Goal: Task Accomplishment & Management: Complete application form

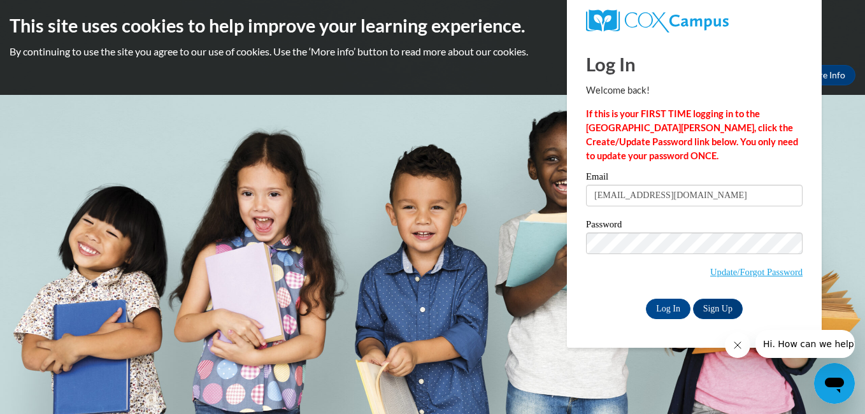
type input "[EMAIL_ADDRESS][DOMAIN_NAME]"
click at [664, 310] on input "Log In" at bounding box center [668, 309] width 45 height 20
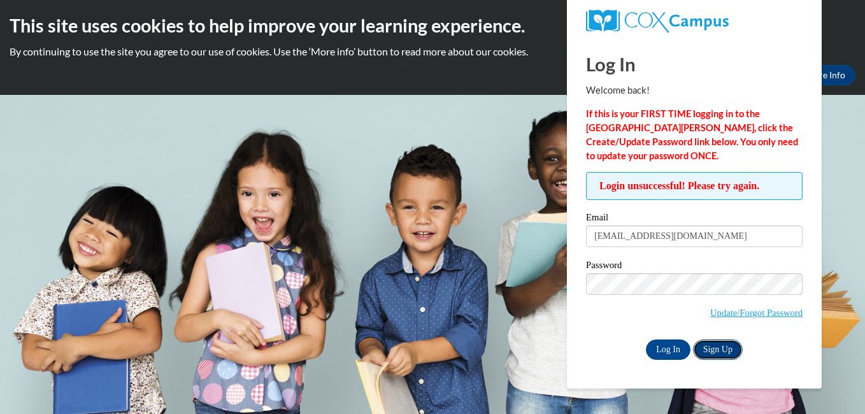
click at [720, 347] on link "Sign Up" at bounding box center [718, 350] width 50 height 20
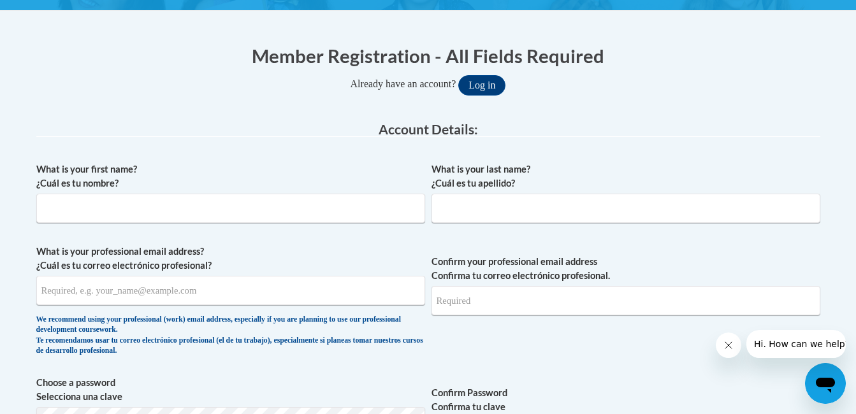
scroll to position [226, 0]
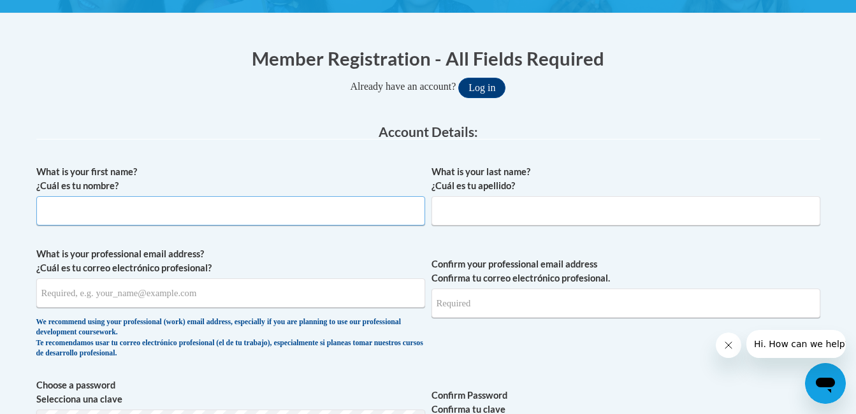
click at [211, 212] on input "What is your first name? ¿Cuál es tu nombre?" at bounding box center [230, 210] width 389 height 29
type input "venner"
click at [442, 209] on input "What is your last name? ¿Cuál es tu apellido?" at bounding box center [625, 210] width 389 height 29
type input "brenson"
click at [247, 301] on input "What is your professional email address? ¿Cuál es tu correo electrónico profesi…" at bounding box center [230, 292] width 389 height 29
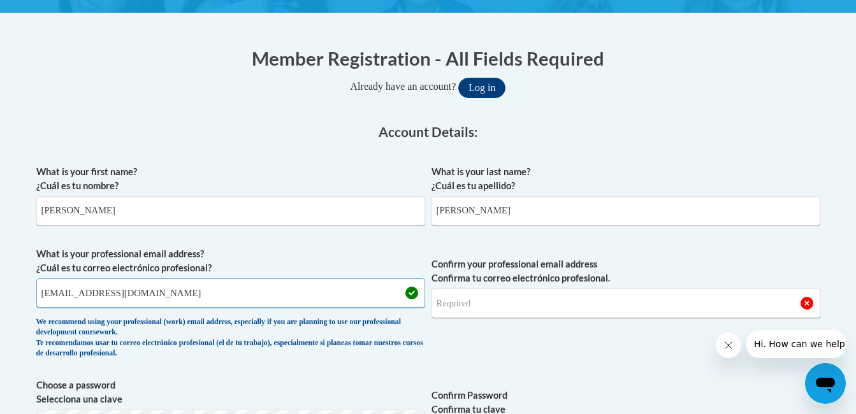
type input "vbrernson21@icloud.com"
click at [507, 304] on input "Confirm your professional email address Confirma tu correo electrónico profesio…" at bounding box center [625, 303] width 389 height 29
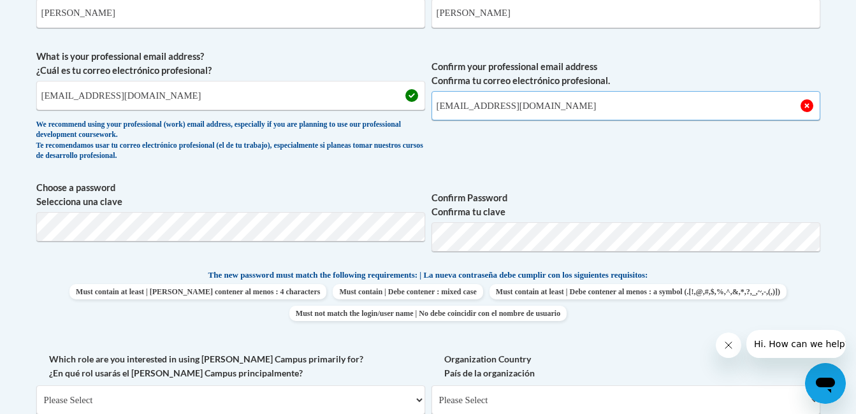
scroll to position [431, 0]
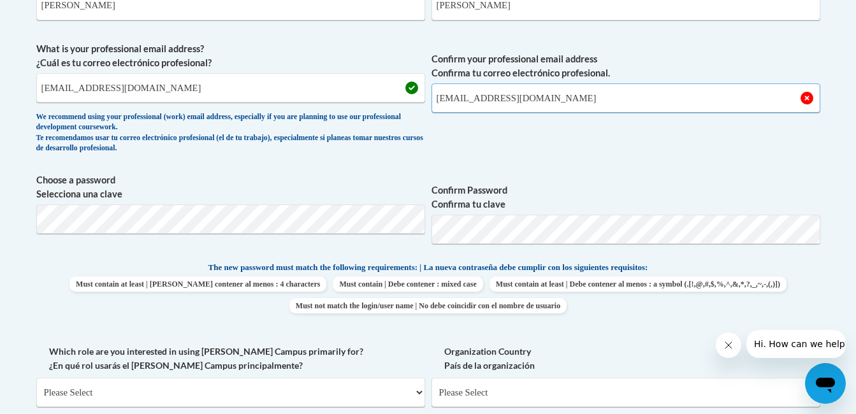
type input "vbrenson21@icloud.com"
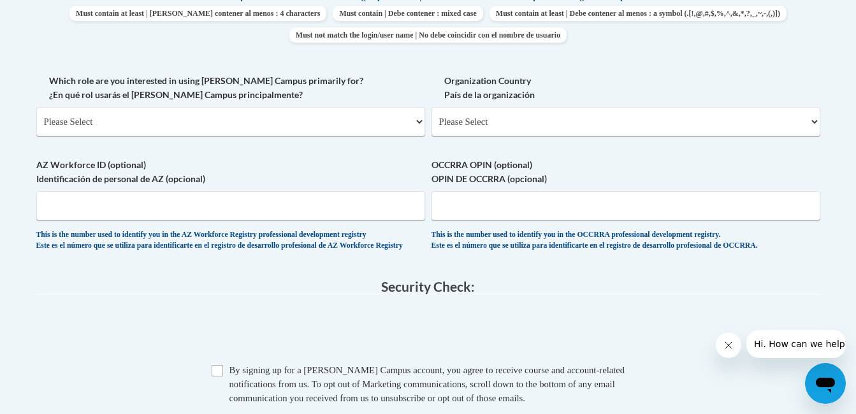
scroll to position [707, 0]
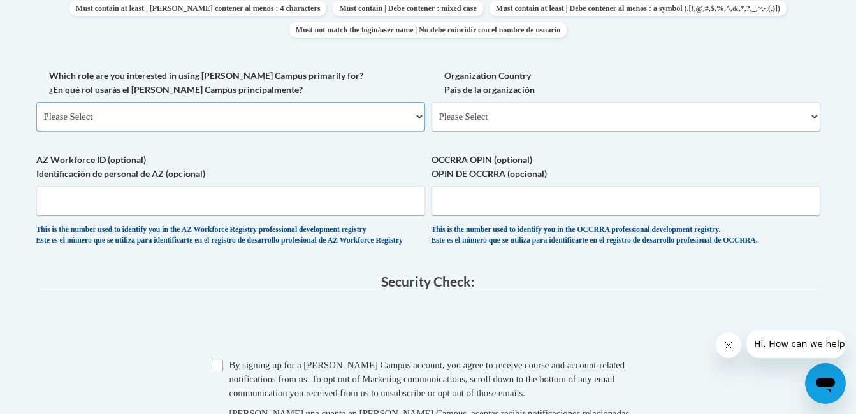
click at [419, 116] on select "Please Select College/University | Colegio/Universidad Community/Nonprofit Part…" at bounding box center [230, 116] width 389 height 29
select select "fbf2d438-af2f-41f8-98f1-81c410e29de3"
click at [36, 102] on select "Please Select College/University | Colegio/Universidad Community/Nonprofit Part…" at bounding box center [230, 116] width 389 height 29
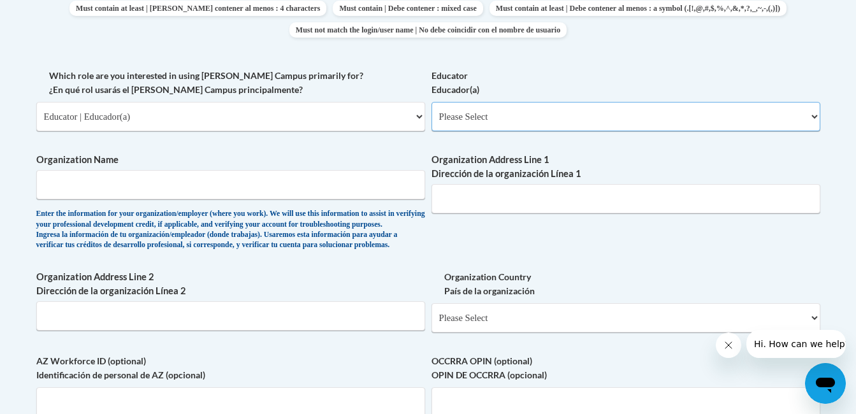
click at [812, 113] on select "Please Select Early Learning/Daycare Teacher/Family Home Care Provider | Maestr…" at bounding box center [625, 116] width 389 height 29
select select "5e2af403-4f2c-4e49-a02f-103e55d7b75b"
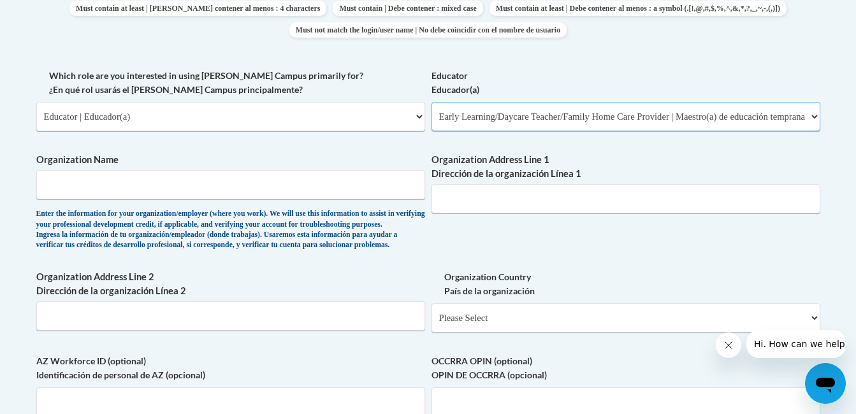
click at [431, 102] on select "Please Select Early Learning/Daycare Teacher/Family Home Care Provider | Maestr…" at bounding box center [625, 116] width 389 height 29
click at [103, 176] on input "Organization Name" at bounding box center [230, 184] width 389 height 29
type input "Bee Smart Bell Rd"
click at [448, 203] on input "Organization Address Line 1 Dirección de la organización Línea 1" at bounding box center [625, 198] width 389 height 29
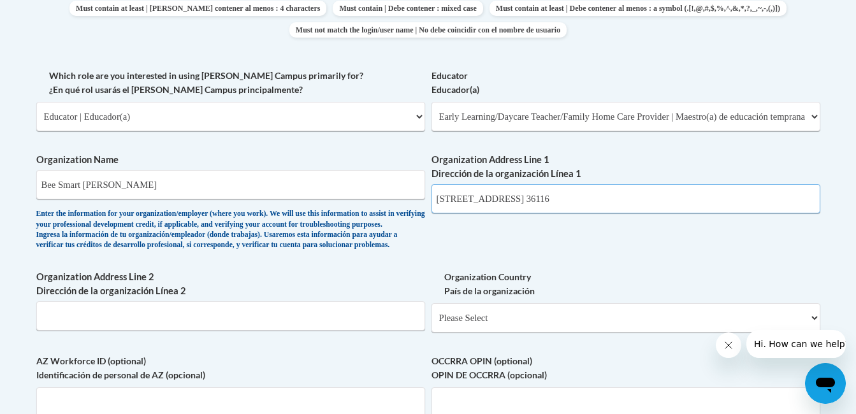
type input "3241 Bell Road Montgomery AL. 36116"
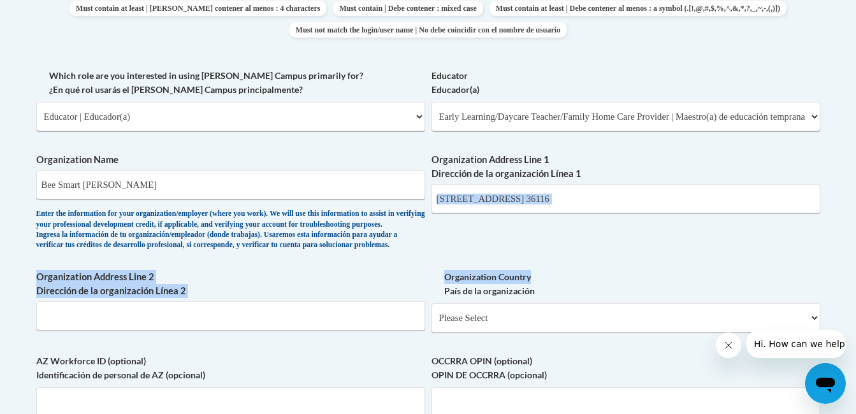
drag, startPoint x: 855, startPoint y: 227, endPoint x: 855, endPoint y: 259, distance: 31.9
click at [855, 259] on body "This site uses cookies to help improve your learning experience. By continuing …" at bounding box center [428, 171] width 856 height 1757
drag, startPoint x: 855, startPoint y: 259, endPoint x: 817, endPoint y: 296, distance: 53.6
click at [817, 296] on label "Organization Country País de la organización" at bounding box center [625, 284] width 389 height 28
click at [817, 303] on select "Please Select United States | Estados Unidos Outside of the United States | Fue…" at bounding box center [625, 317] width 389 height 29
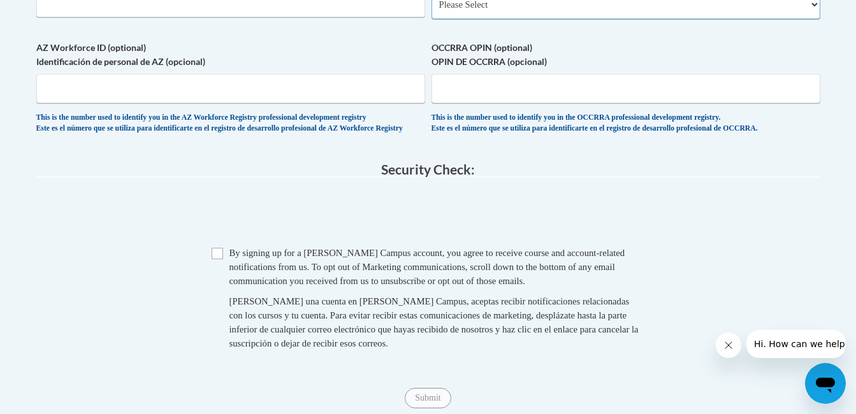
scroll to position [1039, 0]
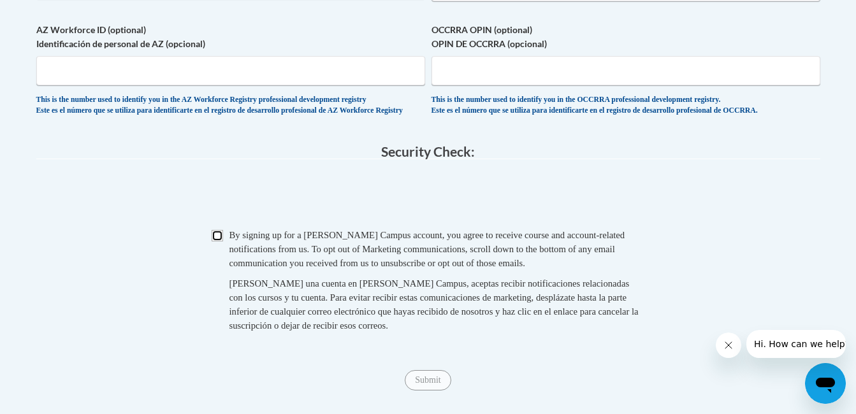
click at [212, 241] on input "Checkbox" at bounding box center [217, 235] width 11 height 11
checkbox input "true"
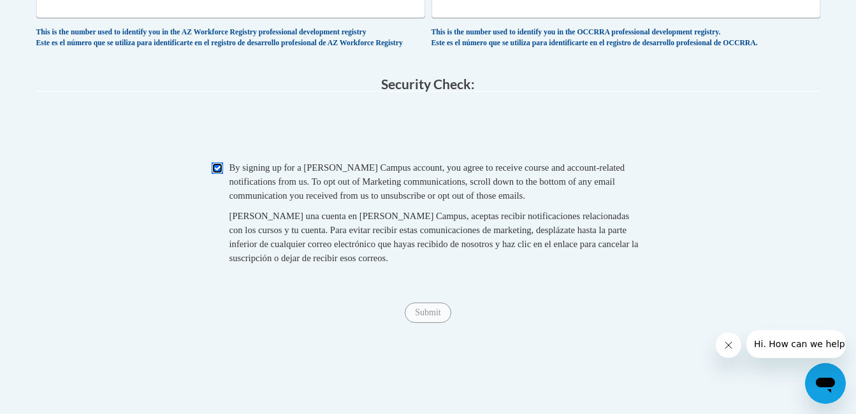
scroll to position [1150, 0]
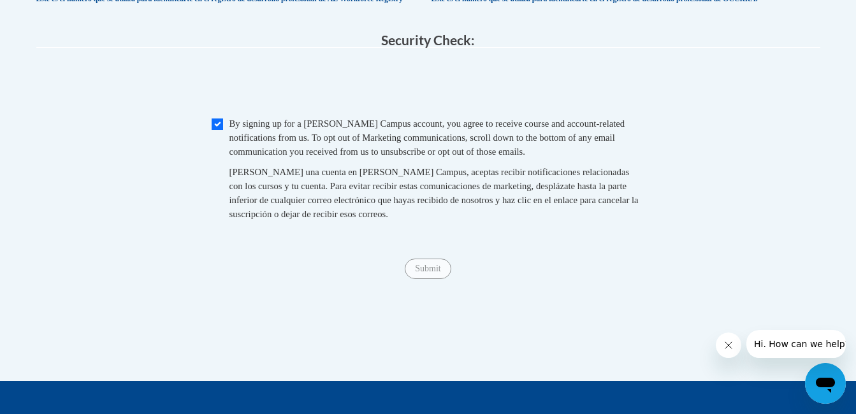
click at [438, 273] on span "Submit" at bounding box center [428, 268] width 46 height 10
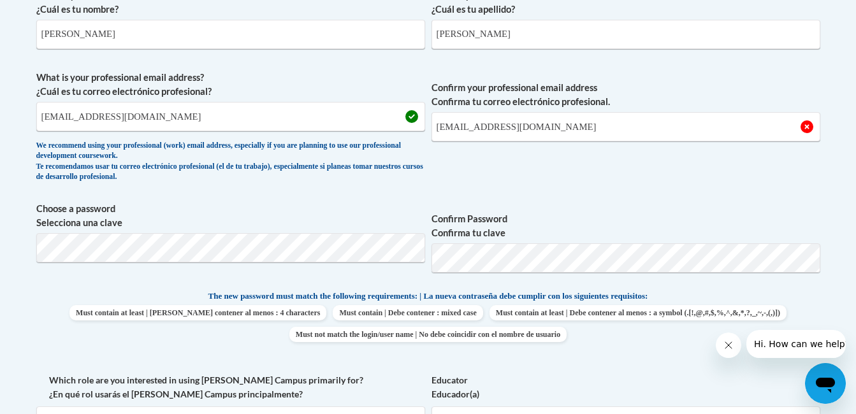
scroll to position [377, 0]
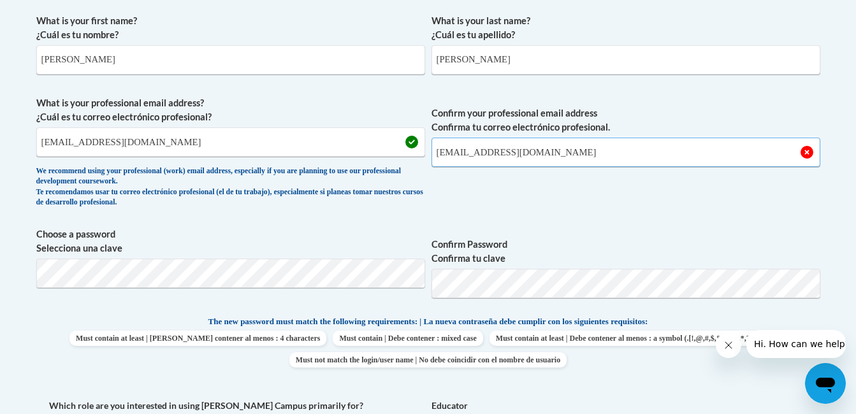
click at [556, 152] on input "vbrenson21@icloud.com" at bounding box center [625, 152] width 389 height 29
type input "Vbrenson21@icloud.com"
click at [252, 144] on input "vbrernson21@icloud.com" at bounding box center [230, 141] width 389 height 29
drag, startPoint x: 818, startPoint y: 241, endPoint x: 860, endPoint y: 176, distance: 77.8
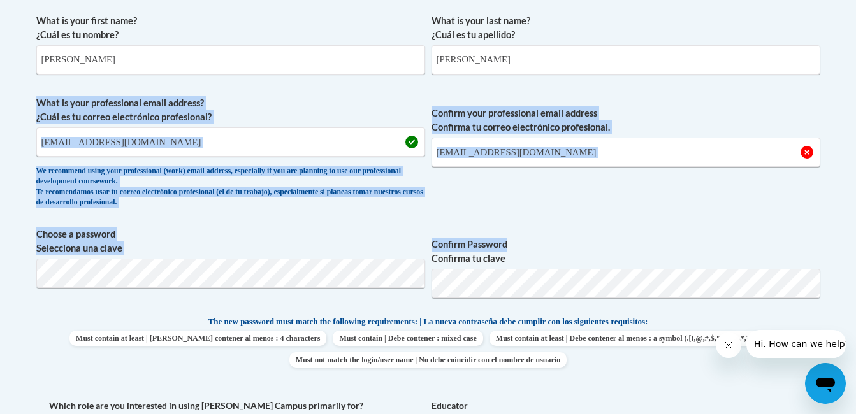
drag, startPoint x: 860, startPoint y: 176, endPoint x: 797, endPoint y: 228, distance: 81.9
click at [797, 228] on span "Confirm Password Confirma tu clave" at bounding box center [625, 267] width 389 height 81
drag, startPoint x: 815, startPoint y: 224, endPoint x: 670, endPoint y: 241, distance: 146.3
click at [670, 241] on label "Confirm Password Confirma tu clave" at bounding box center [625, 252] width 389 height 28
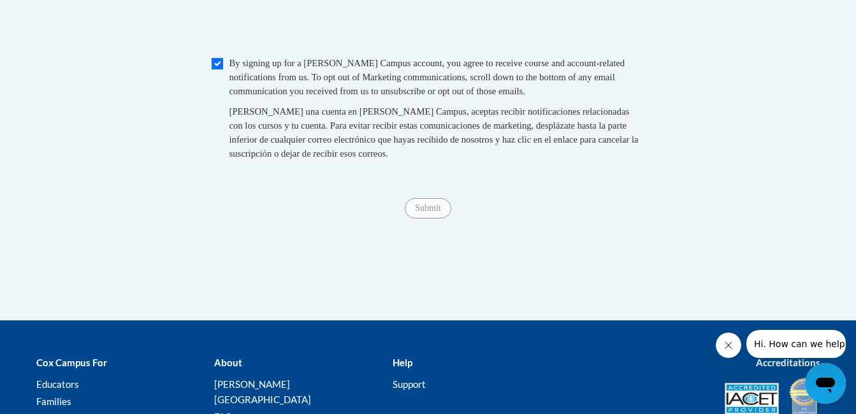
scroll to position [1214, 0]
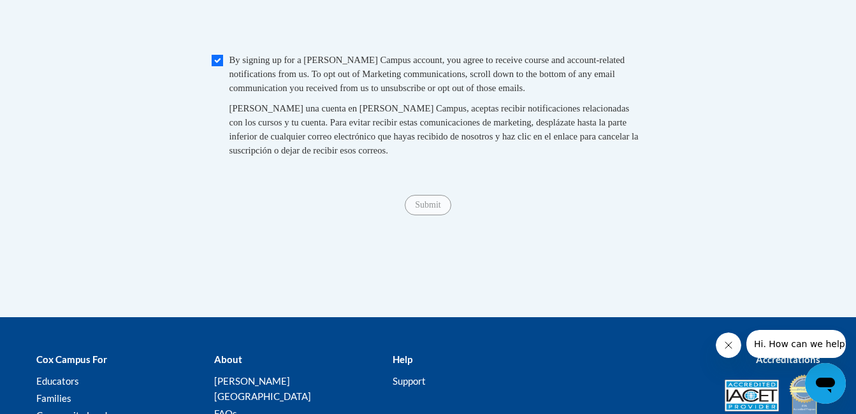
click at [421, 209] on span "Submit" at bounding box center [428, 204] width 46 height 10
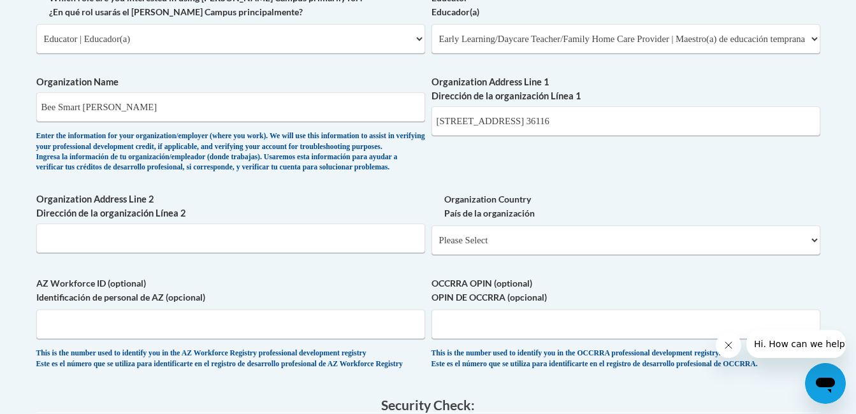
scroll to position [788, 0]
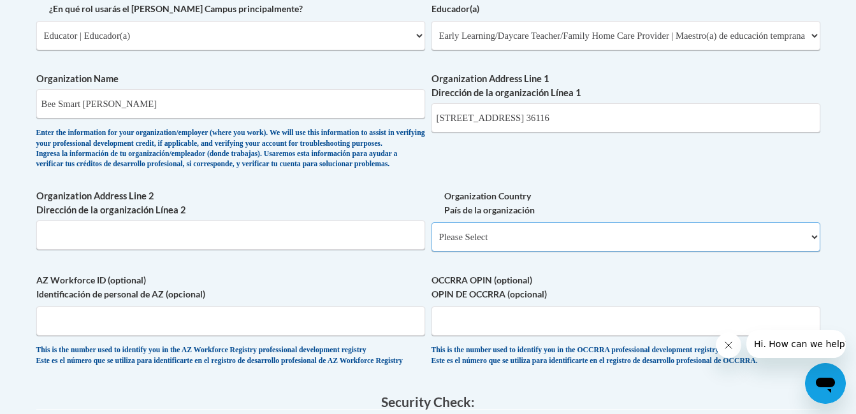
click at [816, 252] on select "Please Select United States | Estados Unidos Outside of the United States | Fue…" at bounding box center [625, 236] width 389 height 29
select select "ad49bcad-a171-4b2e-b99c-48b446064914"
click at [431, 243] on select "Please Select United States | Estados Unidos Outside of the United States | Fue…" at bounding box center [625, 236] width 389 height 29
select select
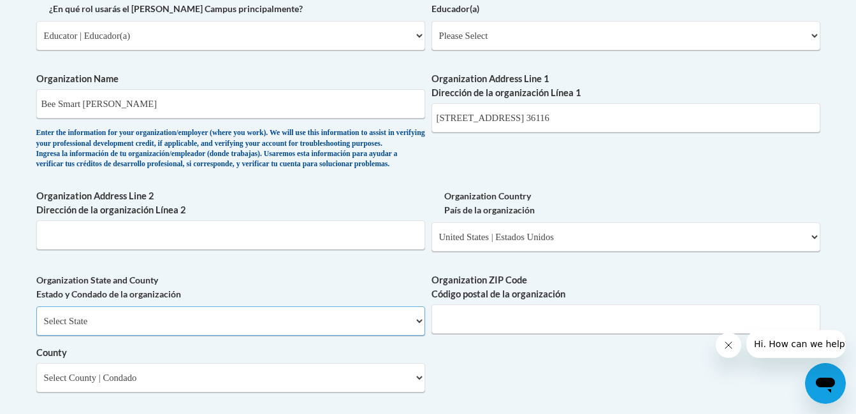
click at [416, 336] on select "Select State Alabama Alaska Arizona Arkansas California Colorado Connecticut De…" at bounding box center [230, 320] width 389 height 29
select select "Alabama"
click at [36, 328] on select "Select State Alabama Alaska Arizona Arkansas California Colorado Connecticut De…" at bounding box center [230, 320] width 389 height 29
click at [504, 334] on input "Organization ZIP Code Código postal de la organización" at bounding box center [625, 319] width 389 height 29
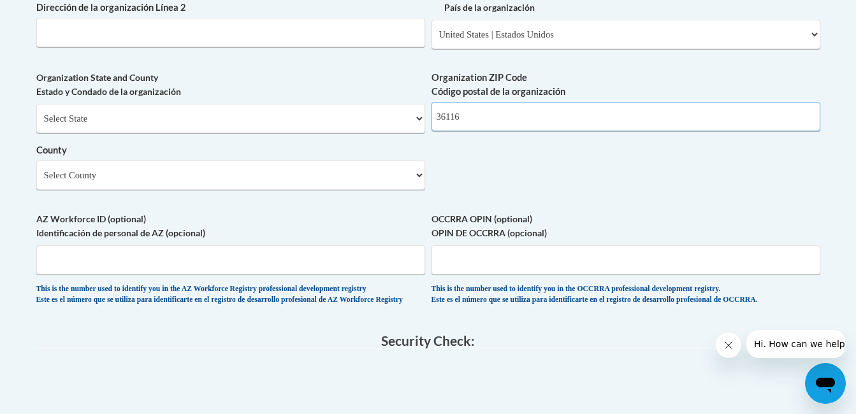
scroll to position [994, 0]
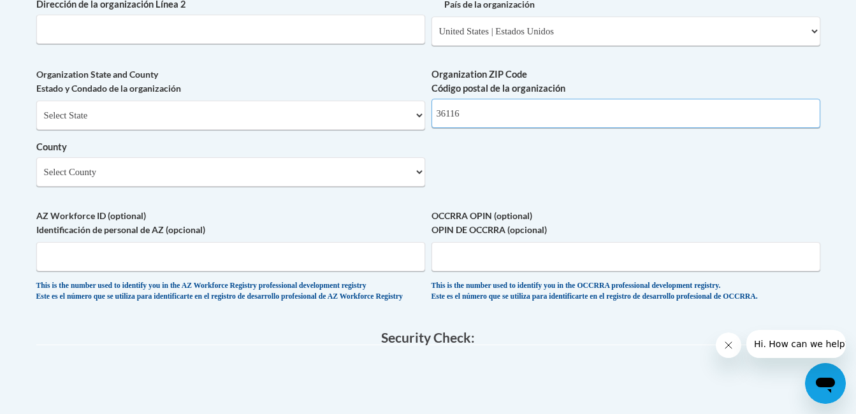
type input "36116"
click at [420, 187] on select "Select County Autauga Baldwin Barbour Bibb Blount Bullock Butler Calhoun Chambe…" at bounding box center [230, 171] width 389 height 29
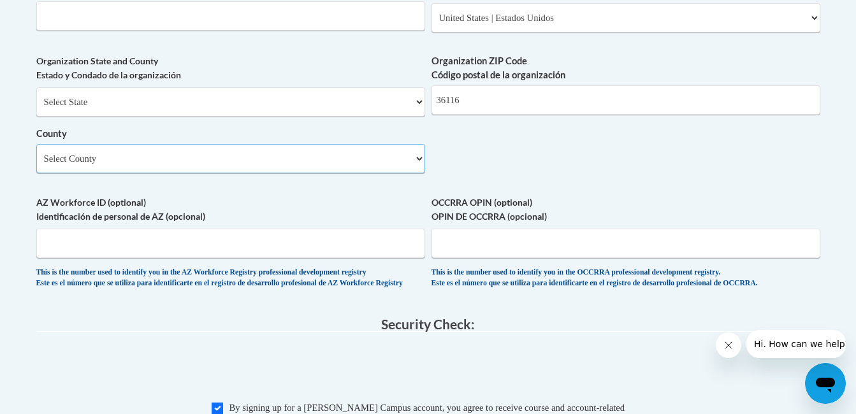
click at [415, 173] on select "Select County Autauga Baldwin Barbour Bibb Blount Bullock Butler Calhoun Chambe…" at bounding box center [230, 158] width 389 height 29
select select "Montgomery"
click at [36, 165] on select "Select County Autauga Baldwin Barbour Bibb Blount Bullock Butler Calhoun Chambe…" at bounding box center [230, 158] width 389 height 29
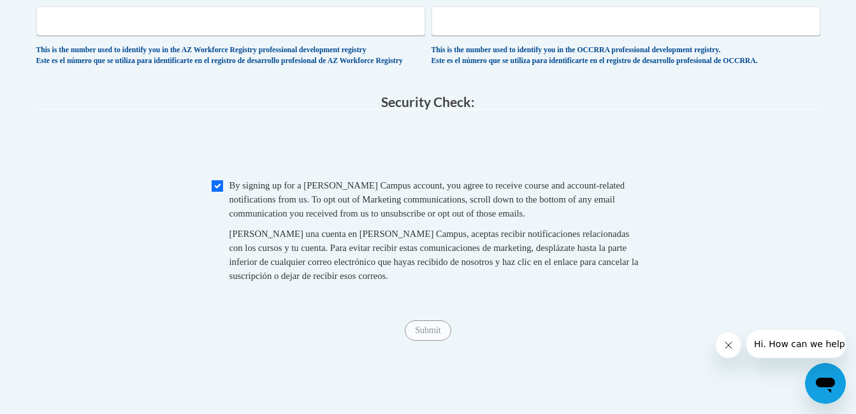
scroll to position [1243, 0]
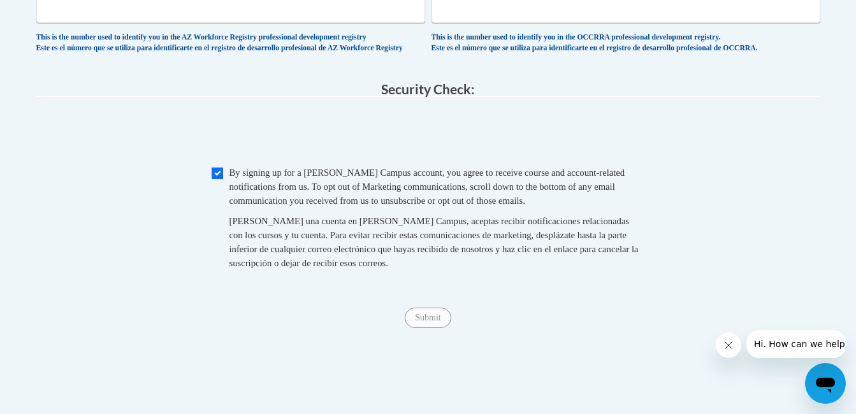
click at [428, 322] on span "Submit" at bounding box center [428, 317] width 46 height 10
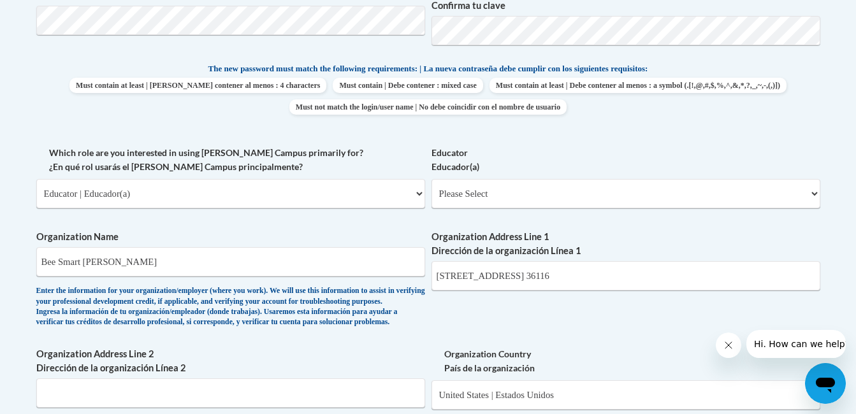
scroll to position [646, 0]
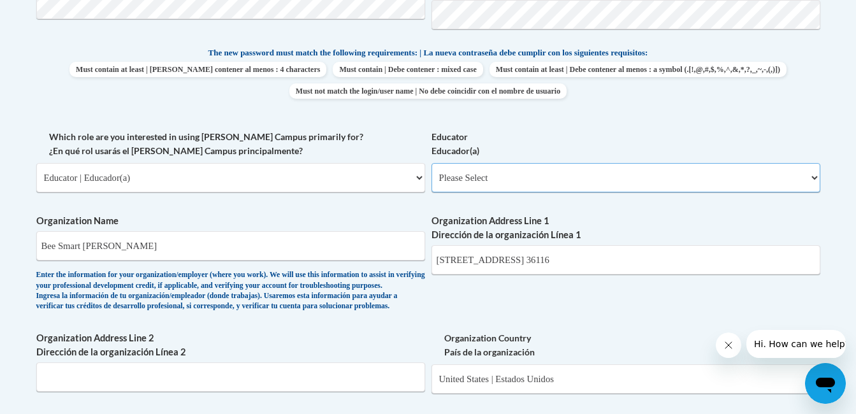
click at [813, 176] on select "Please Select Early Learning/Daycare Teacher/Family Home Care Provider | Maestr…" at bounding box center [625, 177] width 389 height 29
select select "5e2af403-4f2c-4e49-a02f-103e55d7b75b"
click at [431, 163] on select "Please Select Early Learning/Daycare Teacher/Family Home Care Provider | Maestr…" at bounding box center [625, 177] width 389 height 29
select select "null"
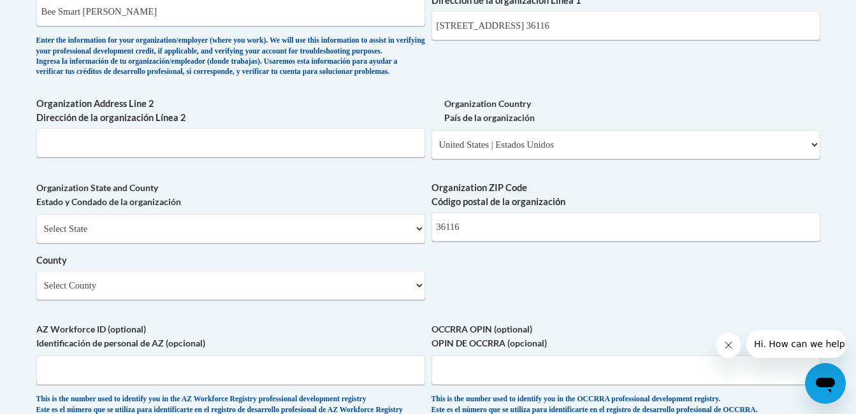
scroll to position [890, 0]
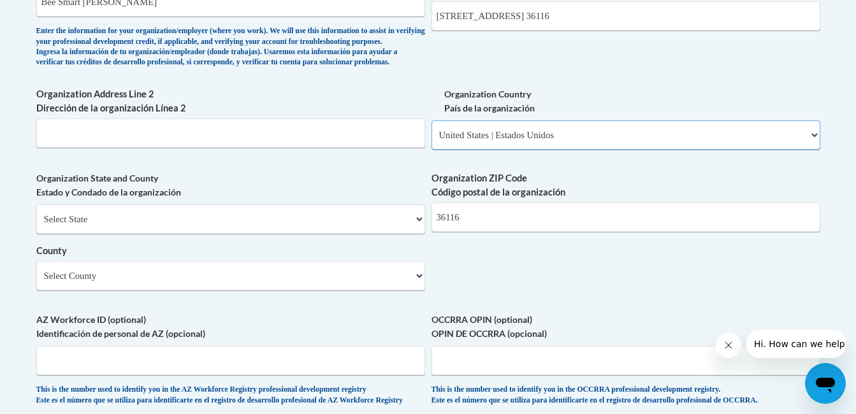
click at [815, 150] on select "Please Select United States | Estados Unidos Outside of the United States | Fue…" at bounding box center [625, 134] width 389 height 29
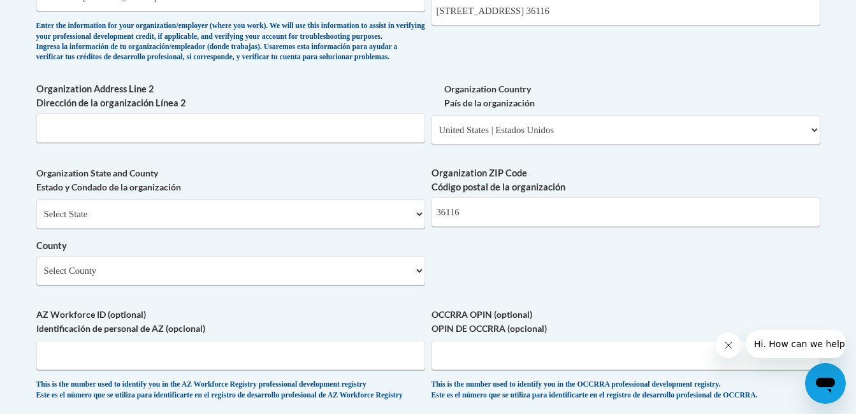
scroll to position [873, 0]
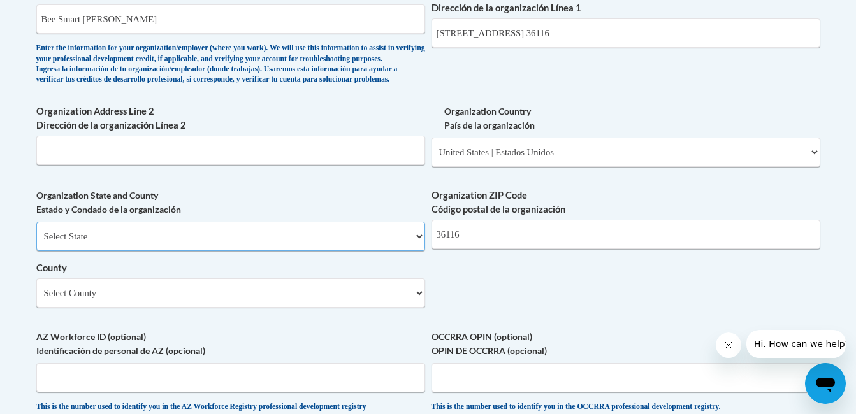
click at [420, 251] on select "Select State Alabama Alaska Arizona Arkansas California Colorado Connecticut De…" at bounding box center [230, 236] width 389 height 29
select select "Alabama"
click at [36, 243] on select "Select State Alabama Alaska Arizona Arkansas California Colorado Connecticut De…" at bounding box center [230, 236] width 389 height 29
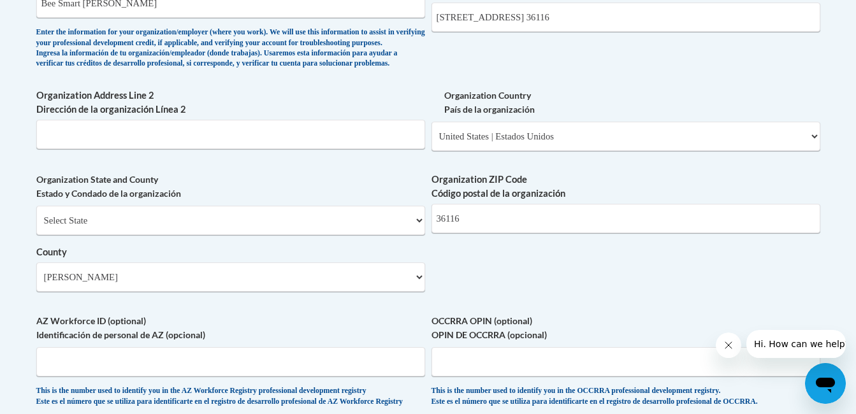
scroll to position [886, 0]
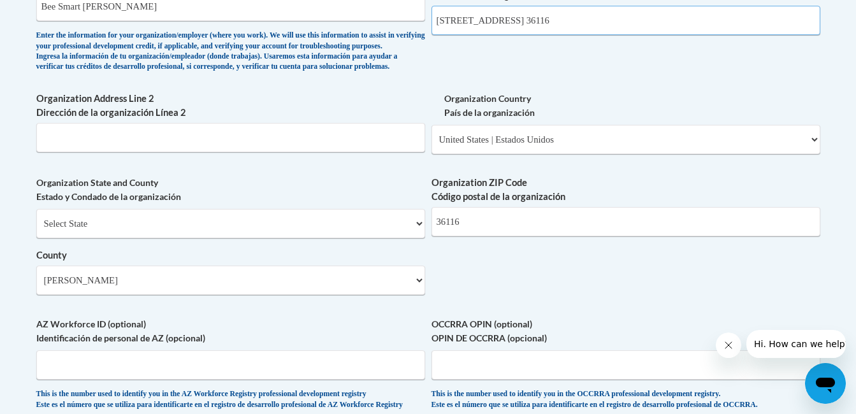
click at [630, 24] on input "3241 Bell Road Montgomery AL. 36116" at bounding box center [625, 20] width 389 height 29
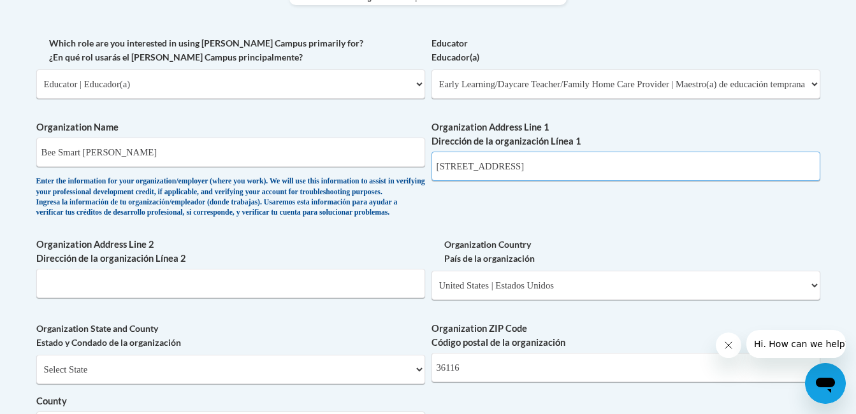
scroll to position [737, 0]
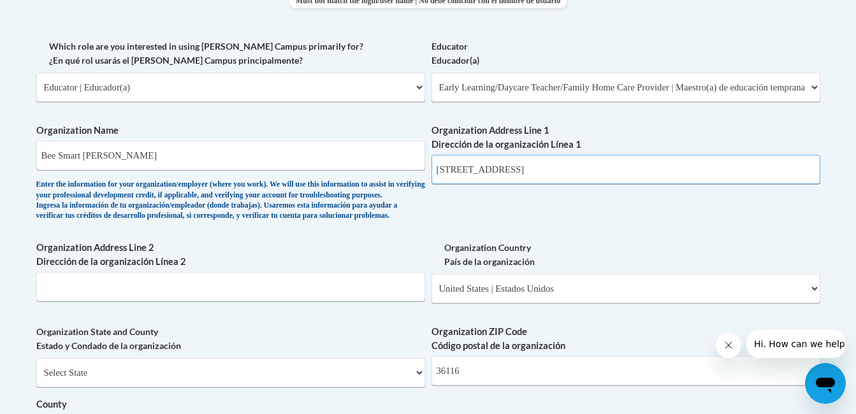
type input "3241 Bell Road"
click at [120, 160] on input "Bee Smart Bell Rd" at bounding box center [230, 155] width 389 height 29
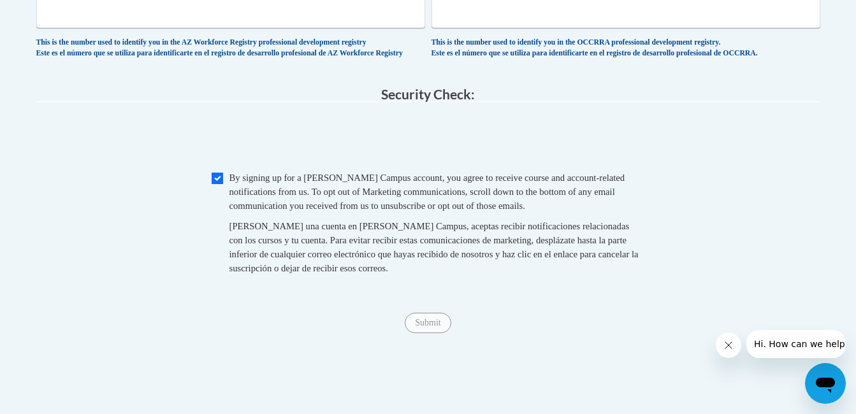
scroll to position [1215, 0]
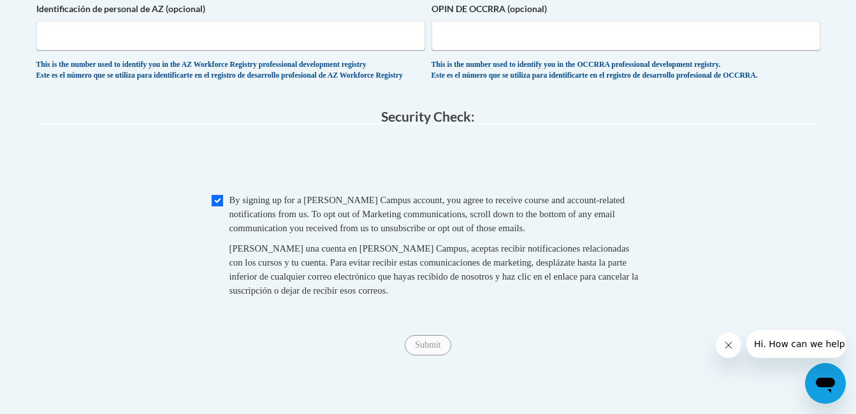
type input "Bee Smart"
click at [215, 206] on input "Checkbox" at bounding box center [217, 200] width 11 height 11
click at [220, 206] on input "Checkbox" at bounding box center [217, 200] width 11 height 11
checkbox input "true"
click at [436, 349] on span "Submit" at bounding box center [428, 344] width 46 height 10
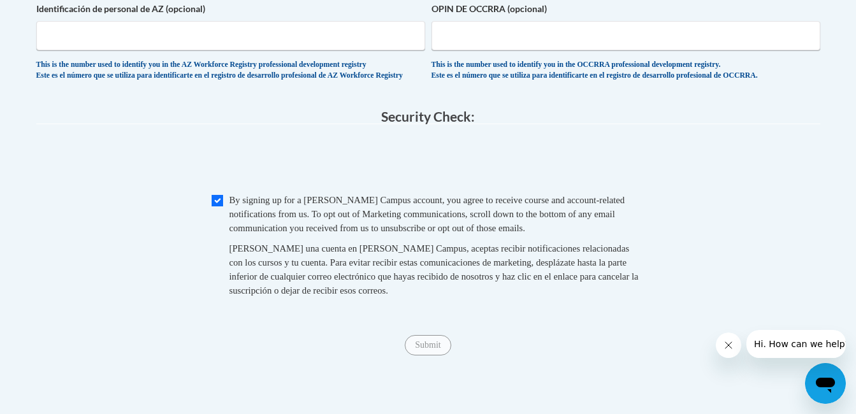
click at [436, 349] on span "Submit" at bounding box center [428, 344] width 46 height 10
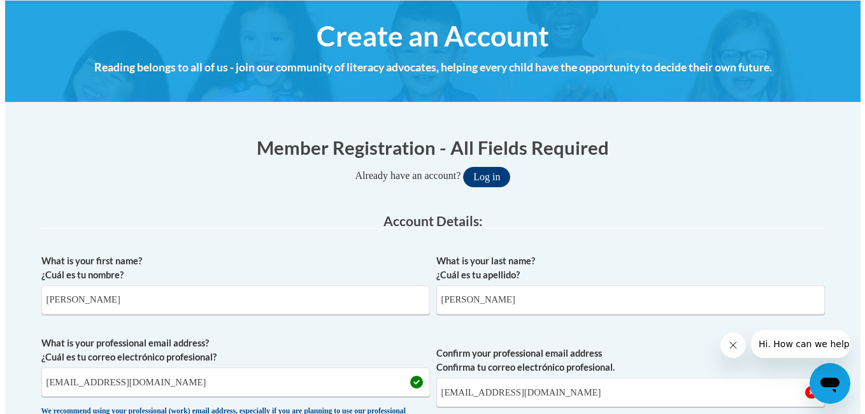
scroll to position [140, 0]
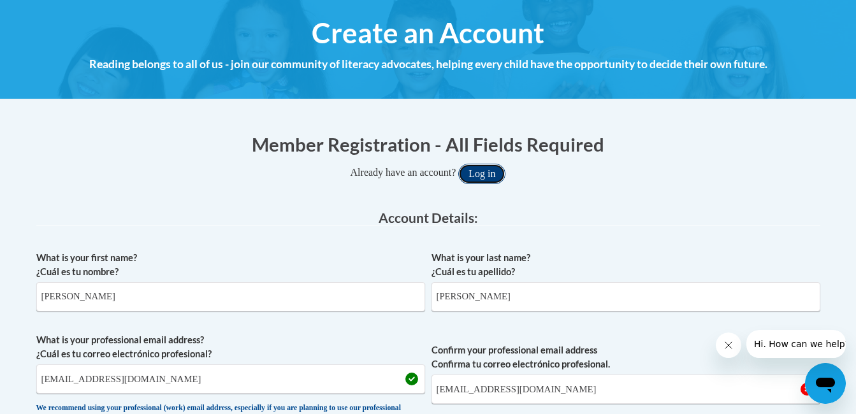
click at [494, 175] on button "Log in" at bounding box center [481, 174] width 47 height 20
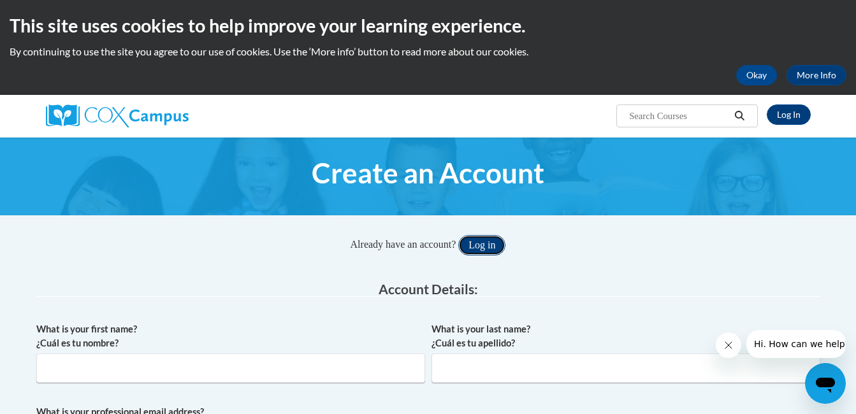
click at [479, 241] on button "Log in" at bounding box center [481, 245] width 47 height 20
